Goal: Task Accomplishment & Management: Manage account settings

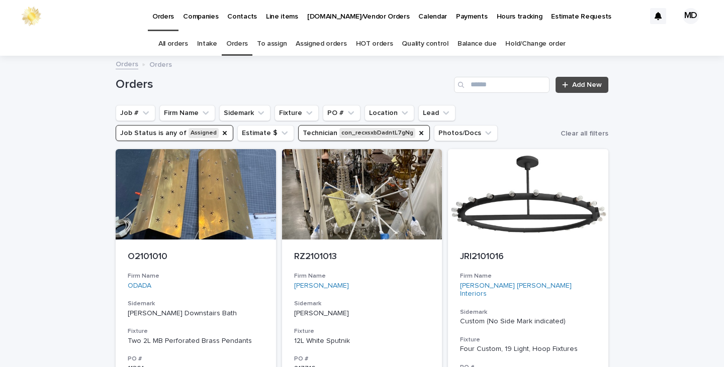
click at [234, 49] on link "Orders" at bounding box center [237, 44] width 22 height 24
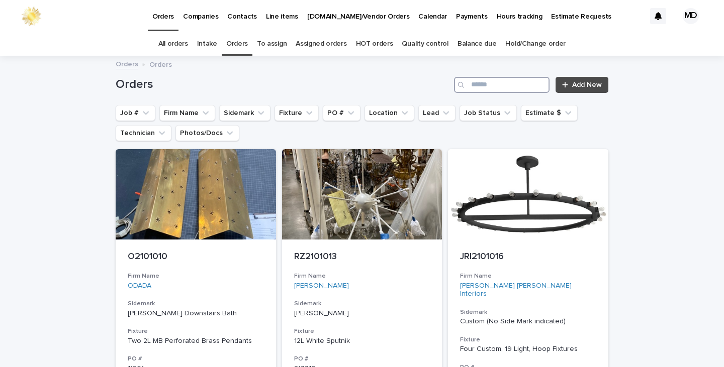
click at [480, 86] on input "Search" at bounding box center [502, 85] width 96 height 16
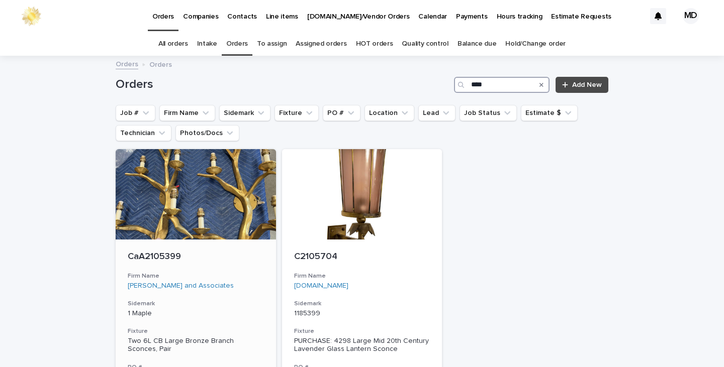
type input "****"
click at [242, 276] on h3 "Firm Name" at bounding box center [196, 276] width 136 height 8
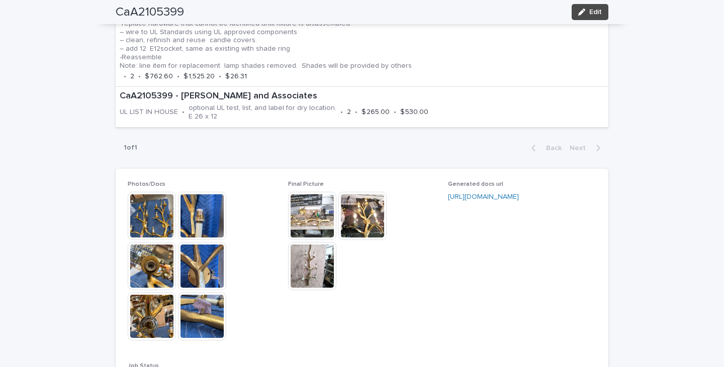
scroll to position [704, 0]
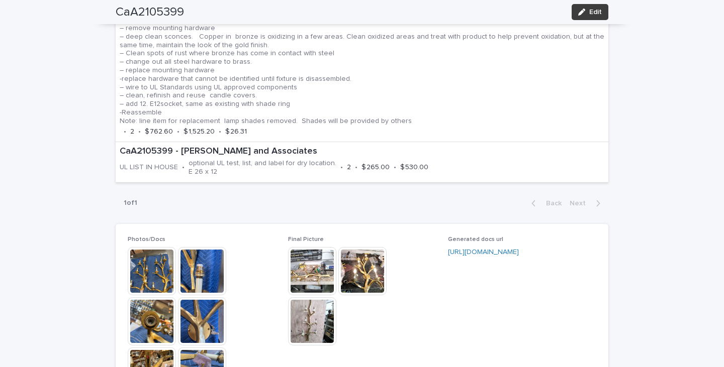
click at [590, 14] on span "Edit" at bounding box center [595, 12] width 13 height 7
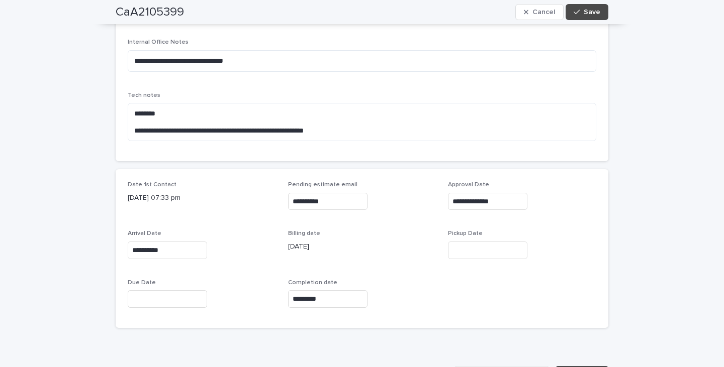
scroll to position [352, 0]
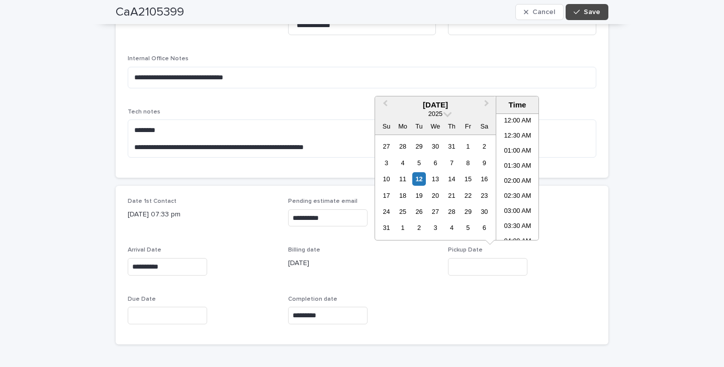
click at [460, 267] on input "text" at bounding box center [487, 267] width 79 height 18
click at [419, 180] on div "12" at bounding box center [419, 179] width 14 height 14
type input "**********"
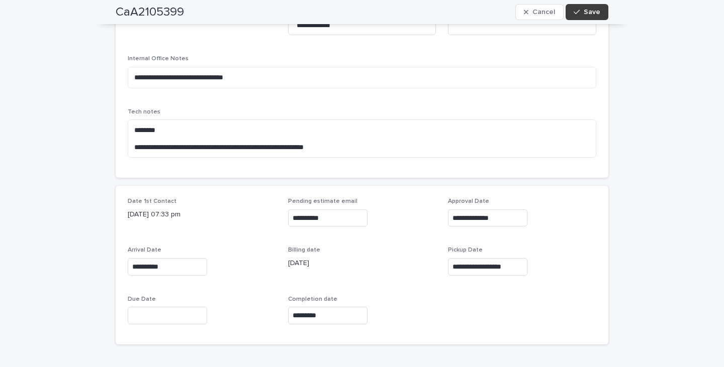
click at [584, 11] on span "Save" at bounding box center [592, 12] width 17 height 7
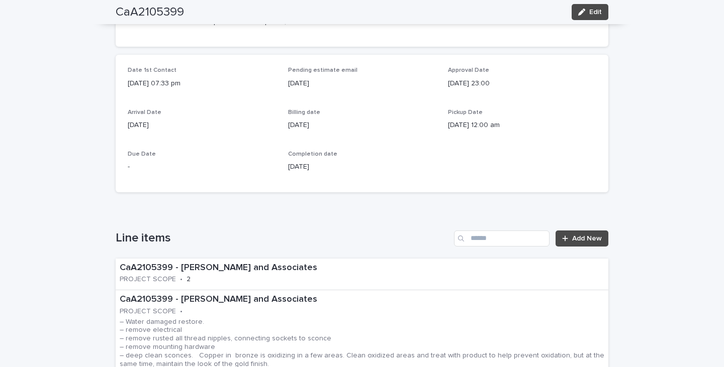
scroll to position [402, 0]
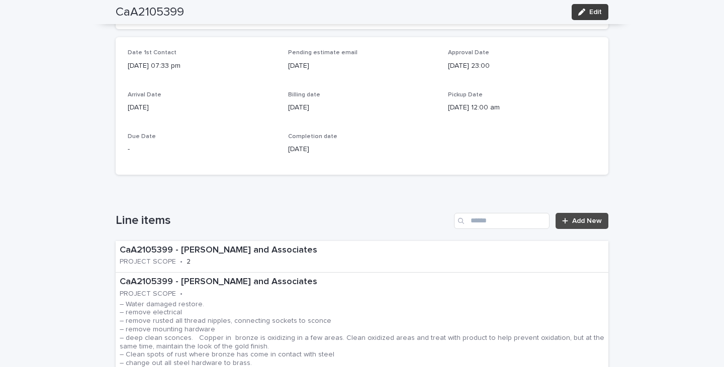
click at [593, 11] on span "Edit" at bounding box center [595, 12] width 13 height 7
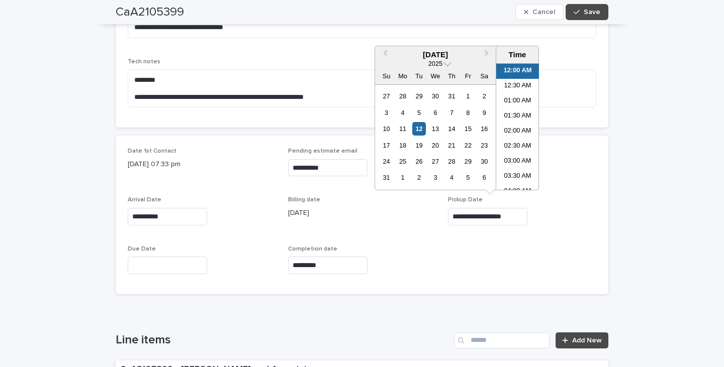
drag, startPoint x: 522, startPoint y: 210, endPoint x: 435, endPoint y: 210, distance: 87.5
click at [435, 210] on div "**********" at bounding box center [362, 215] width 468 height 135
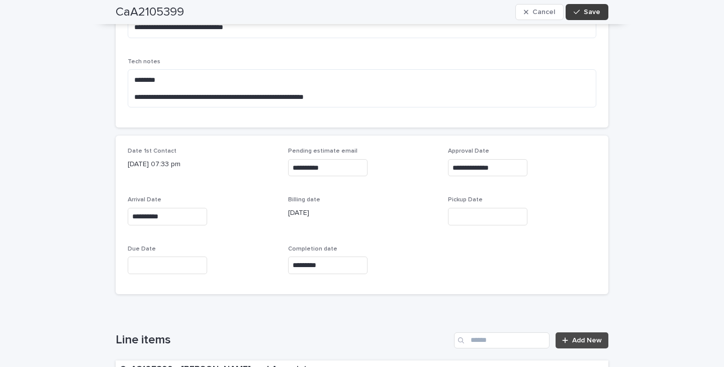
click at [593, 7] on button "Save" at bounding box center [586, 12] width 43 height 16
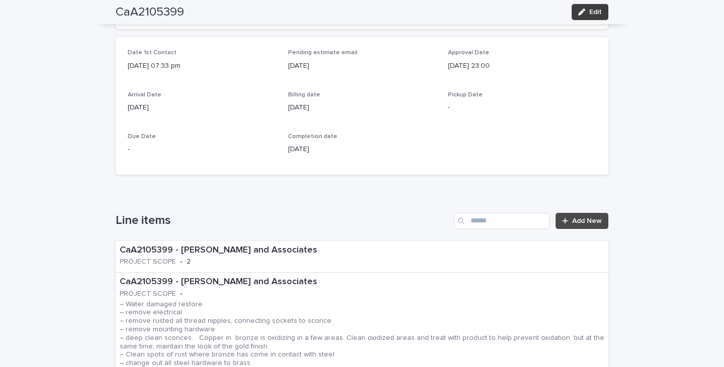
click at [590, 14] on span "Edit" at bounding box center [595, 12] width 13 height 7
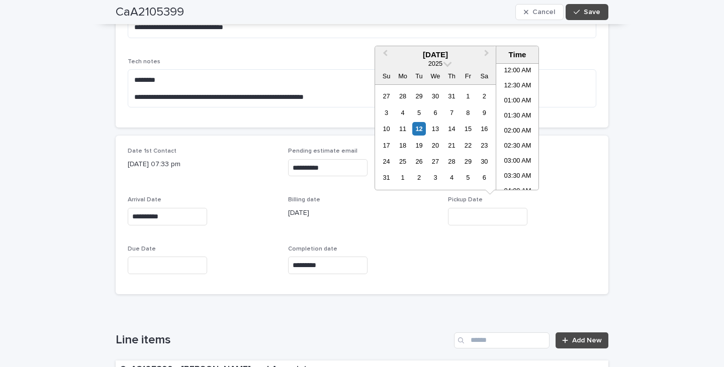
click at [462, 215] on input "text" at bounding box center [487, 217] width 79 height 18
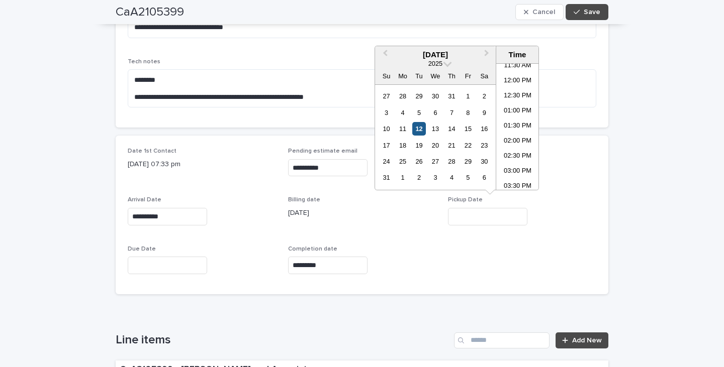
click at [421, 131] on div "12" at bounding box center [419, 129] width 14 height 14
type input "**********"
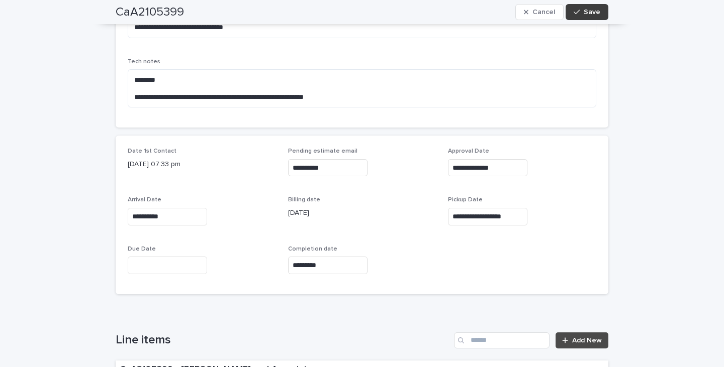
click at [592, 12] on span "Save" at bounding box center [592, 12] width 17 height 7
